Goal: Navigation & Orientation: Understand site structure

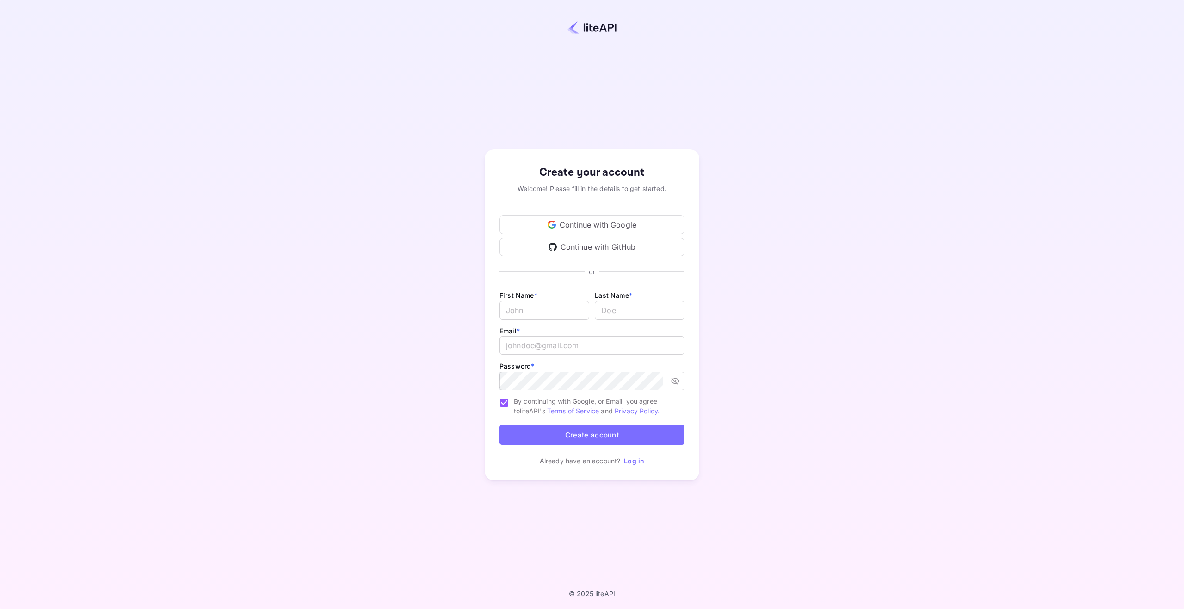
click at [595, 222] on div "Continue with Google" at bounding box center [592, 225] width 185 height 19
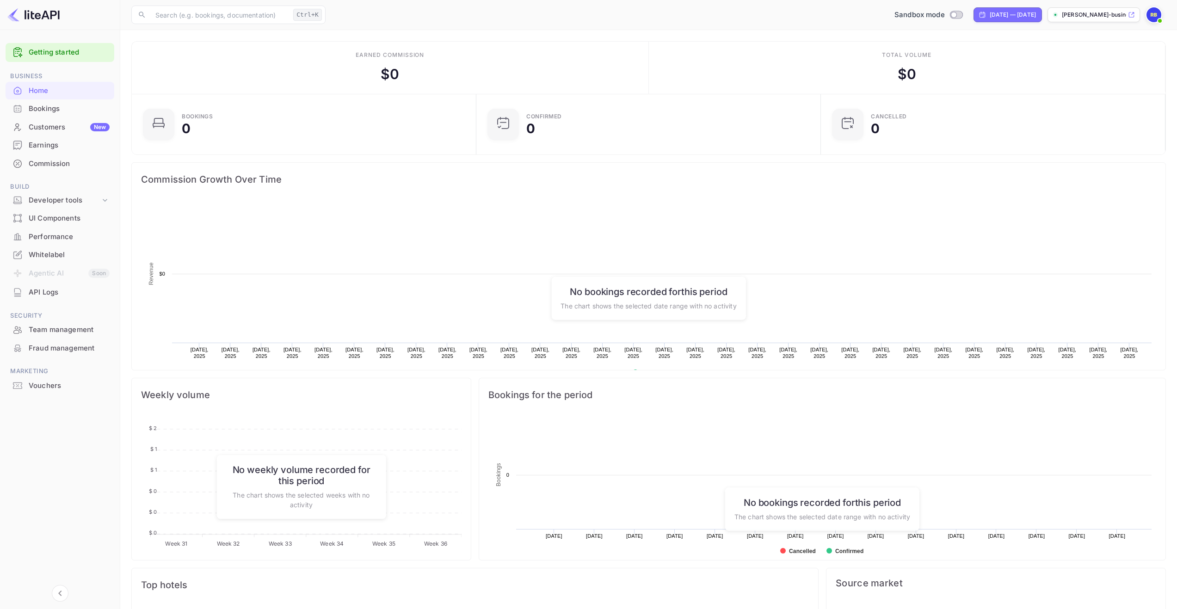
scroll to position [143, 332]
click at [68, 438] on div "Getting started Business Home Bookings Customers New Earnings Commission Build …" at bounding box center [60, 317] width 120 height 557
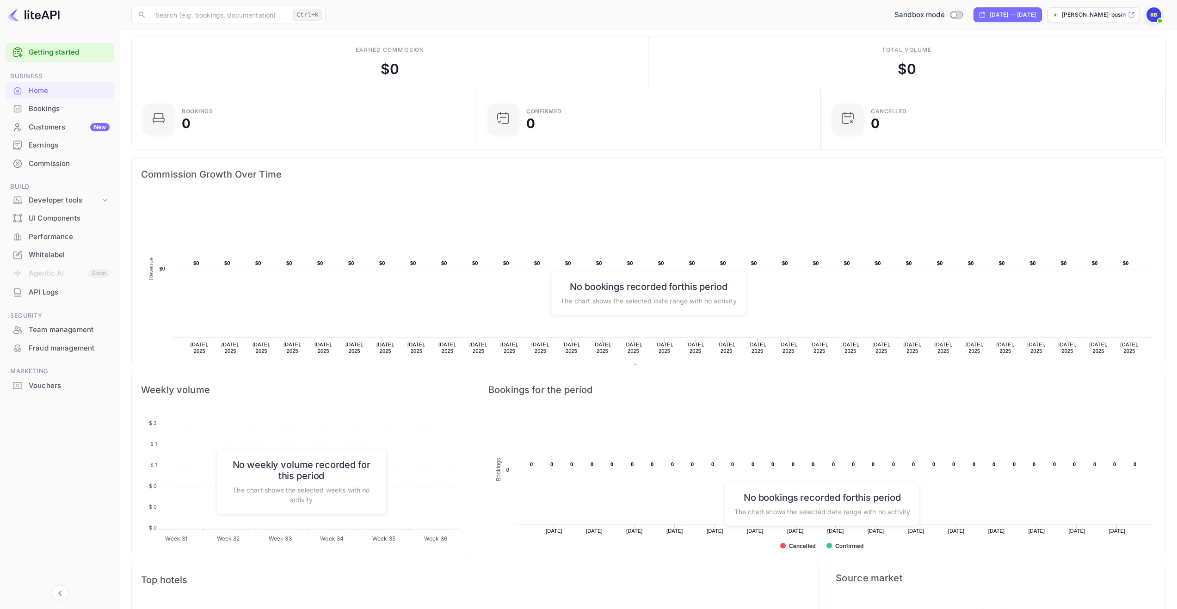
scroll to position [0, 0]
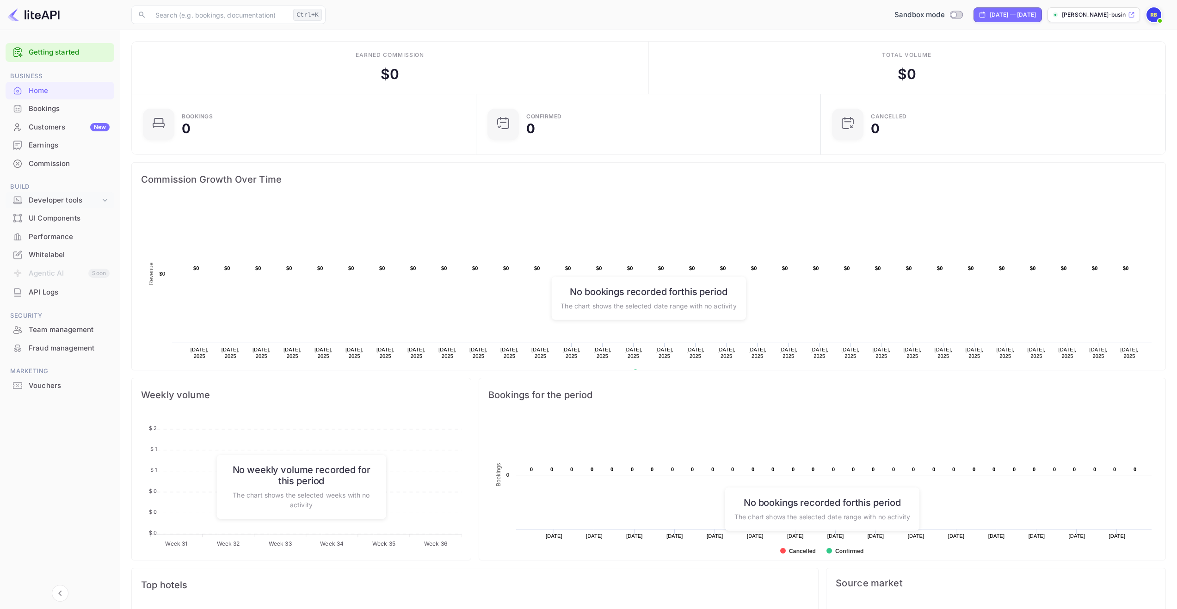
click at [107, 198] on icon at bounding box center [104, 200] width 9 height 9
click at [1082, 15] on p "[PERSON_NAME]-business-jhy5s..." at bounding box center [1094, 15] width 64 height 8
click at [58, 129] on div "Customers New" at bounding box center [69, 127] width 81 height 11
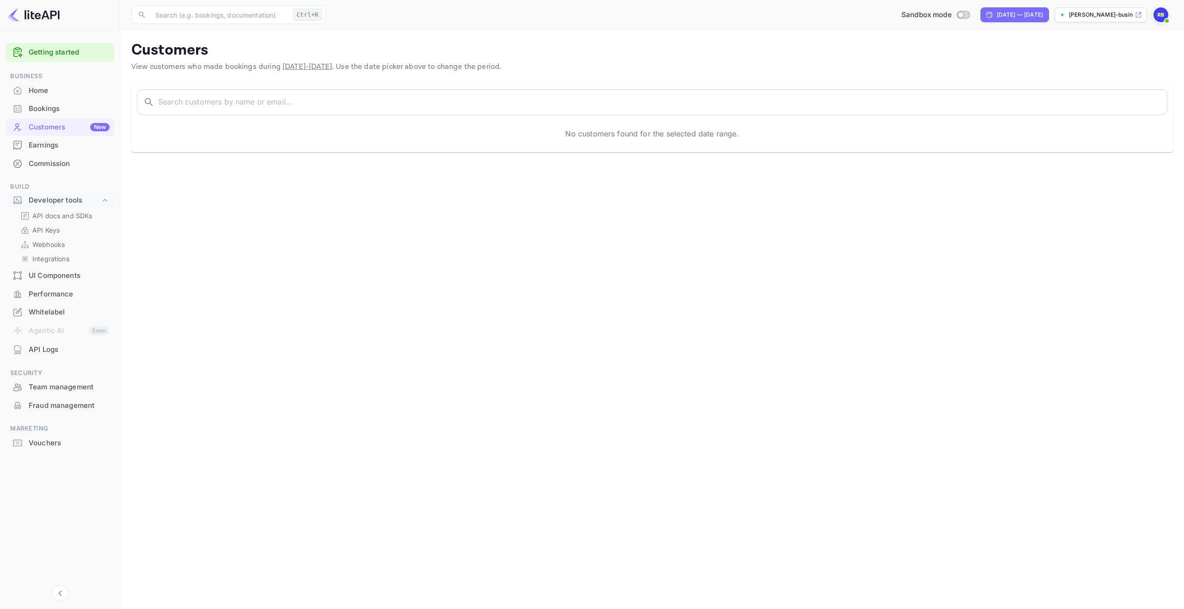
click at [41, 93] on div "Home" at bounding box center [69, 91] width 81 height 11
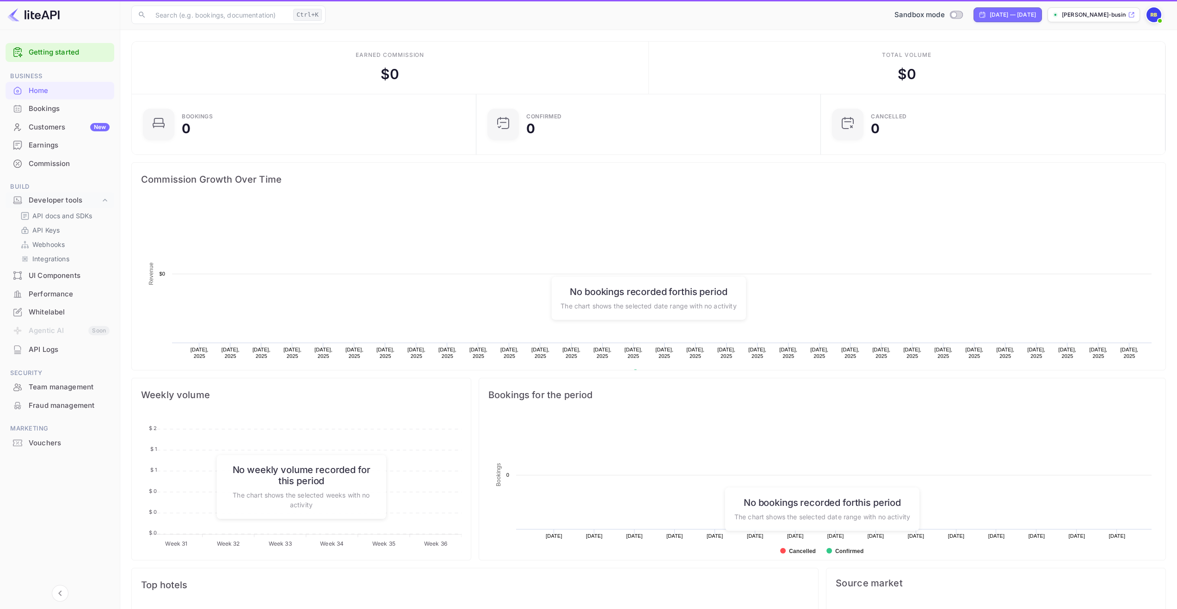
scroll to position [143, 332]
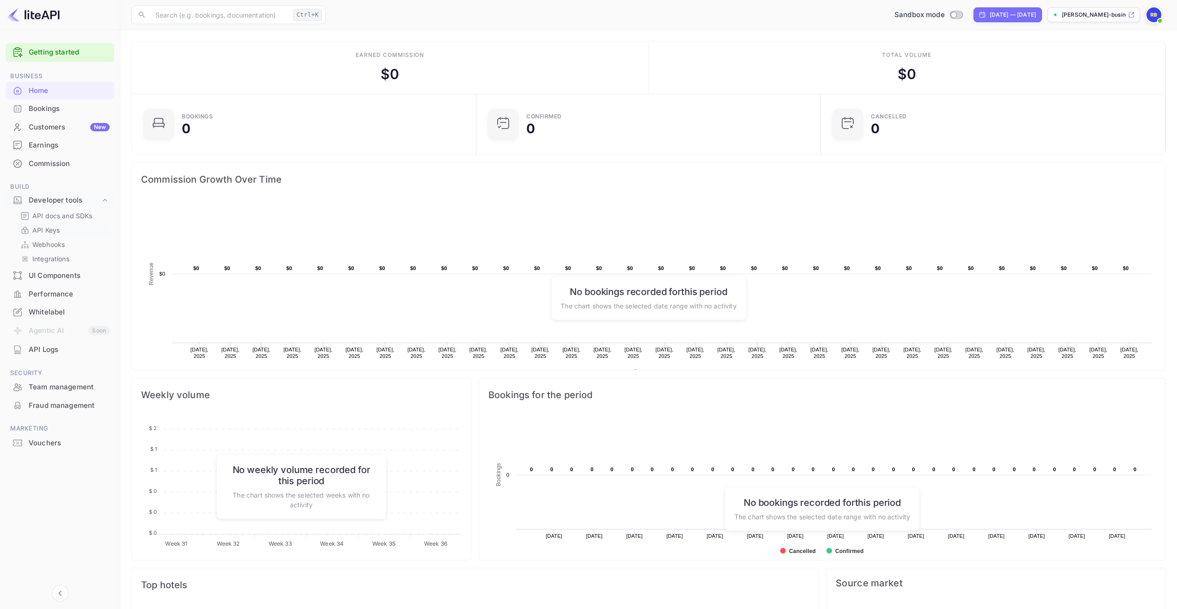
click at [42, 230] on p "API Keys" at bounding box center [45, 230] width 27 height 10
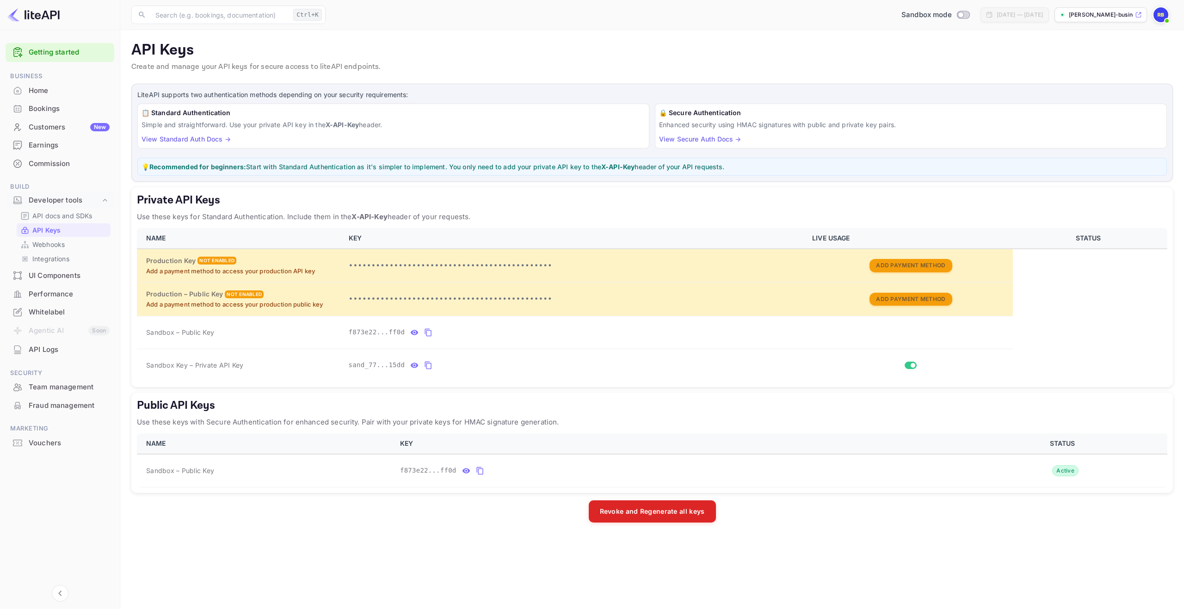
click at [74, 271] on div "UI Components" at bounding box center [69, 276] width 81 height 11
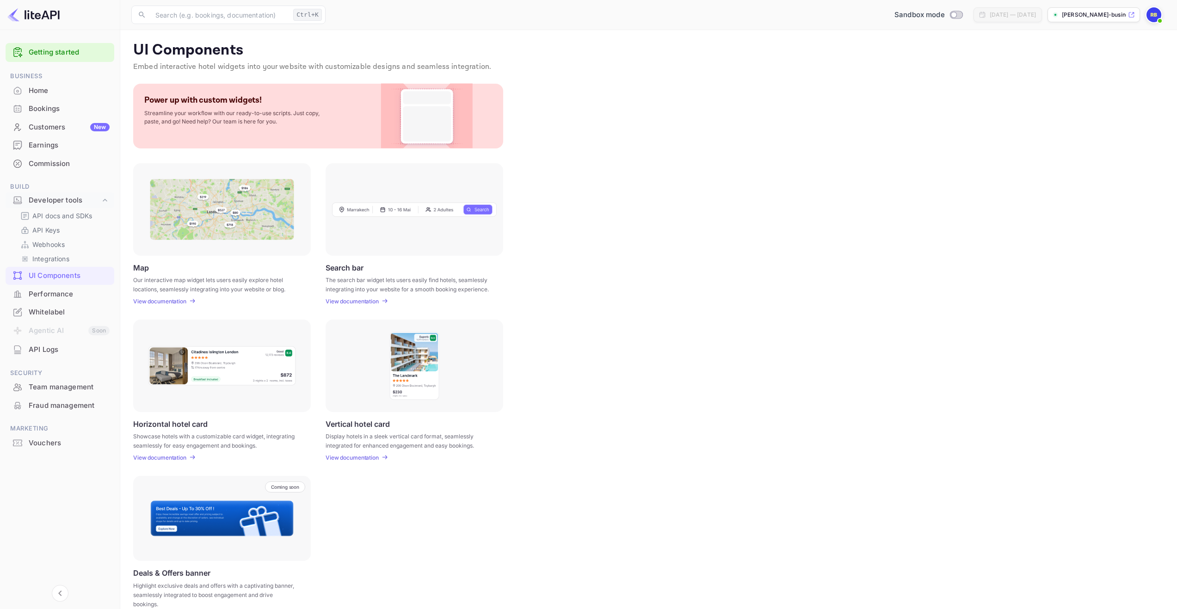
click at [40, 293] on div "Performance" at bounding box center [69, 294] width 81 height 11
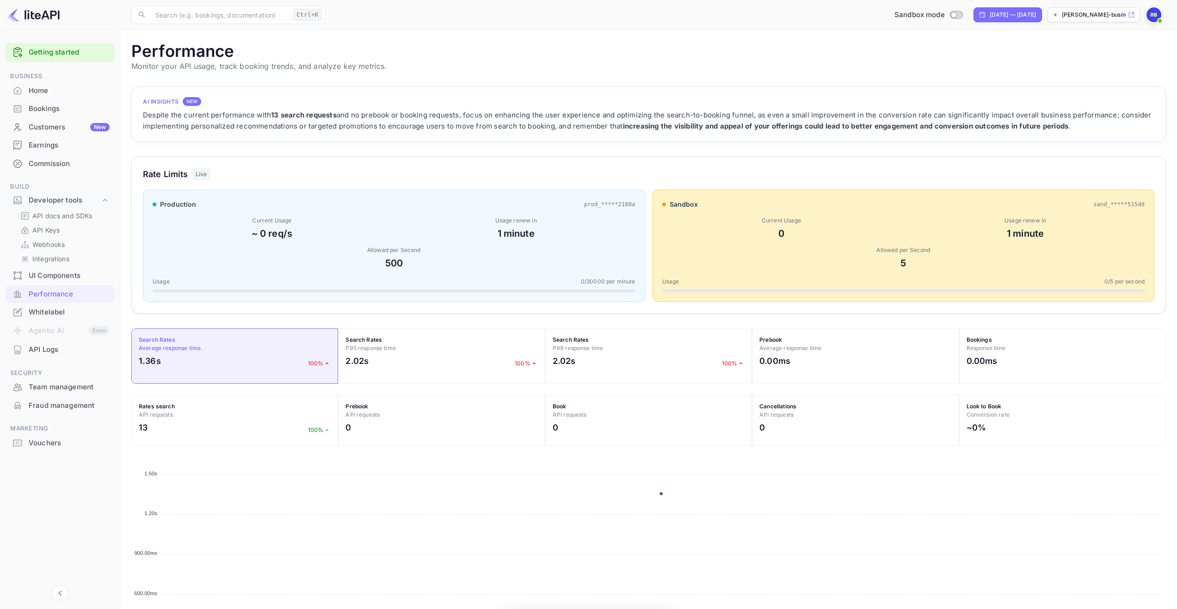
scroll to position [231, 1028]
click at [38, 311] on div "Whitelabel" at bounding box center [69, 312] width 81 height 11
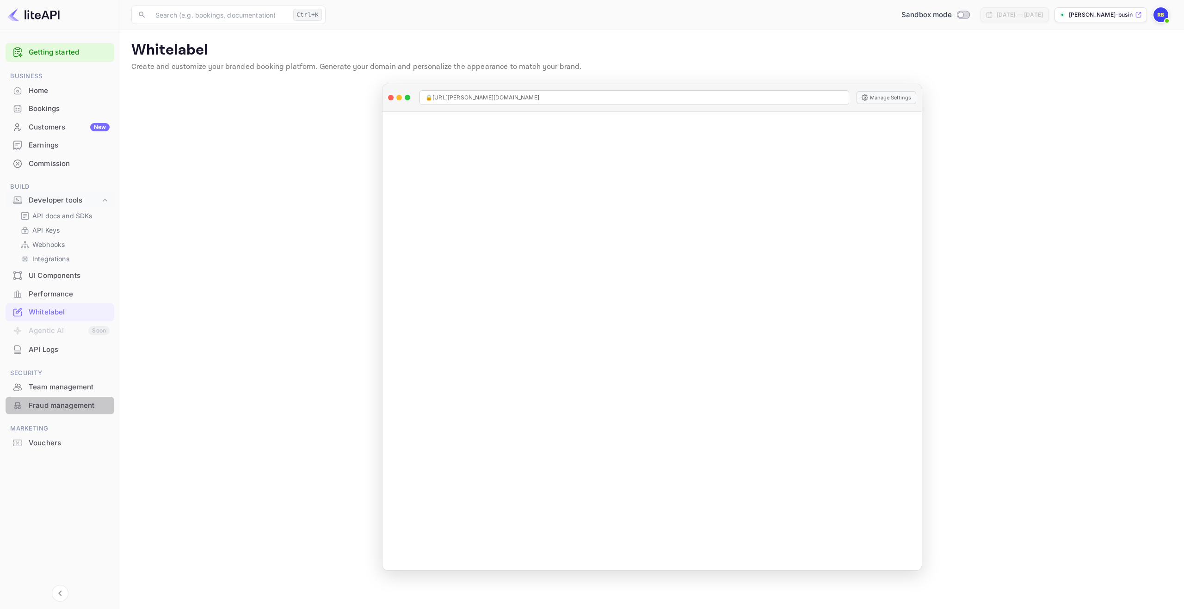
click at [40, 405] on div "Fraud management" at bounding box center [69, 406] width 81 height 11
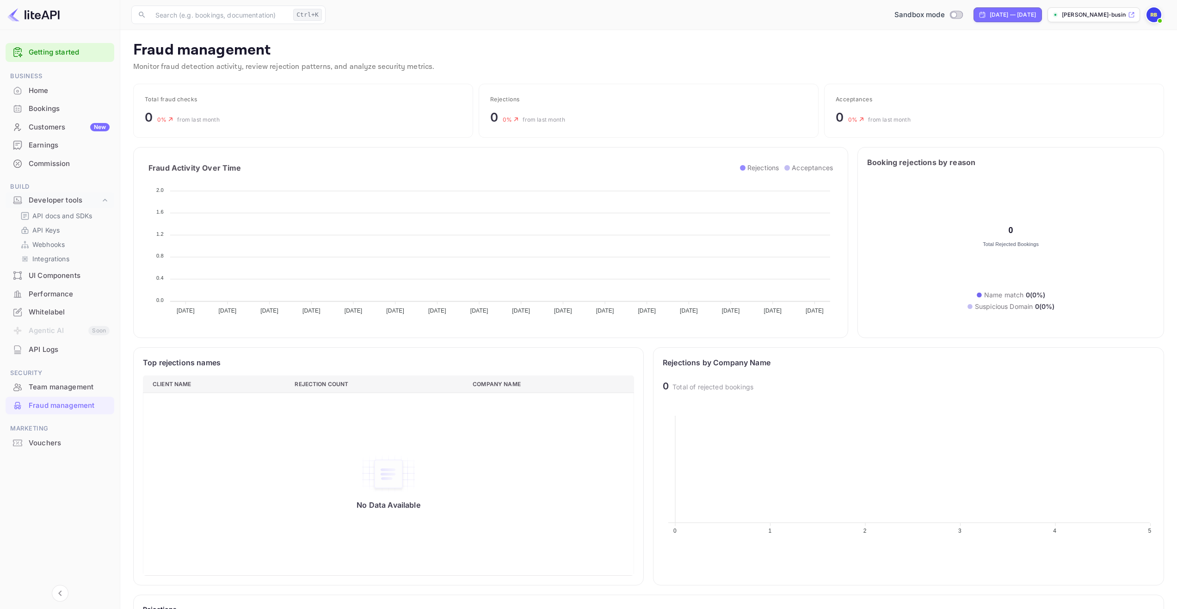
scroll to position [183, 485]
click at [55, 439] on div "Vouchers" at bounding box center [69, 443] width 81 height 11
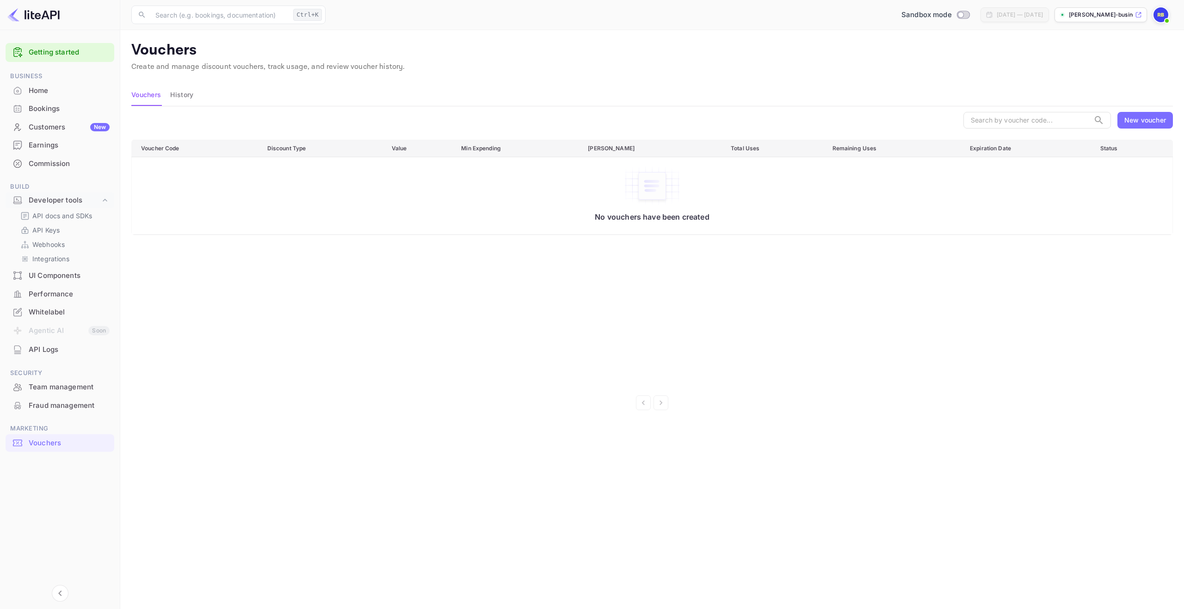
click at [37, 90] on div "Home" at bounding box center [69, 91] width 81 height 11
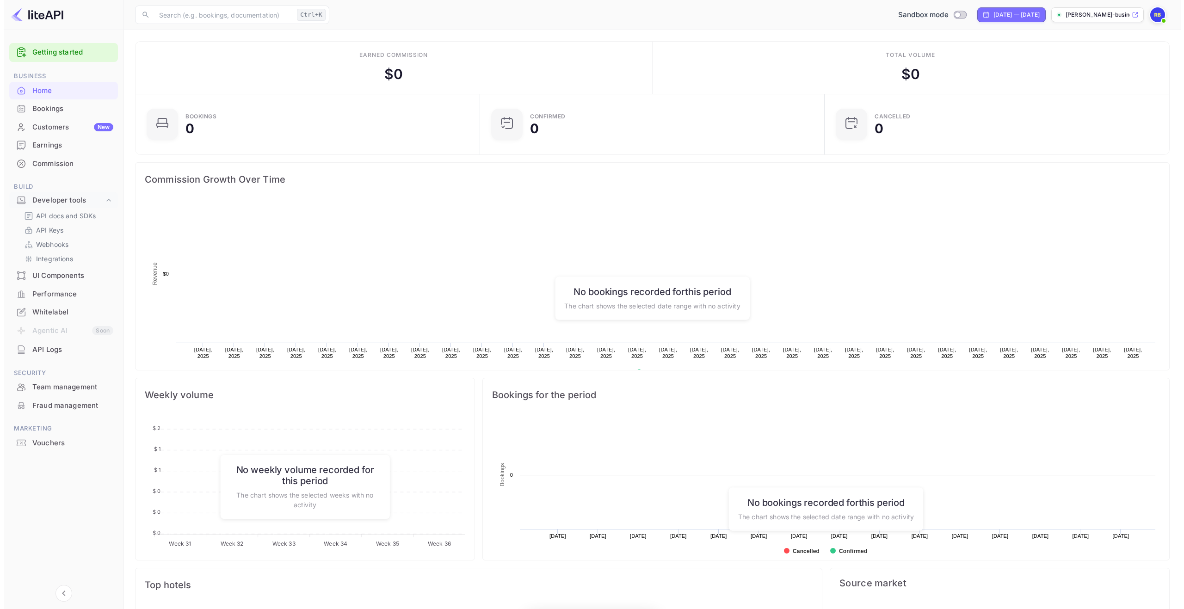
scroll to position [143, 332]
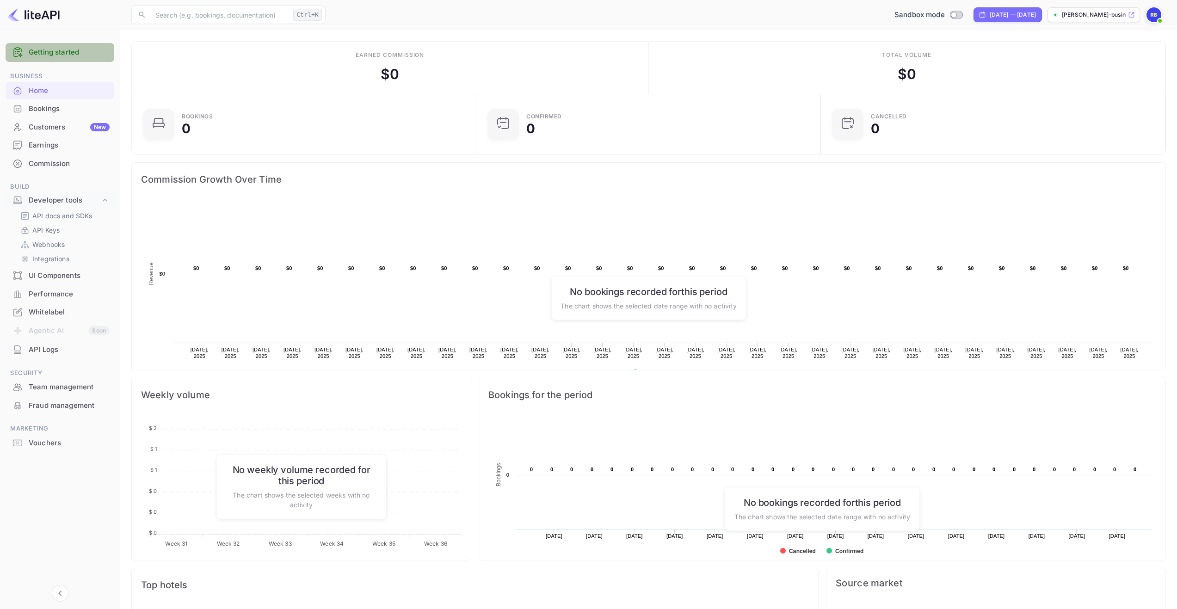
click at [44, 49] on link "Getting started" at bounding box center [69, 52] width 81 height 11
